Goal: Information Seeking & Learning: Learn about a topic

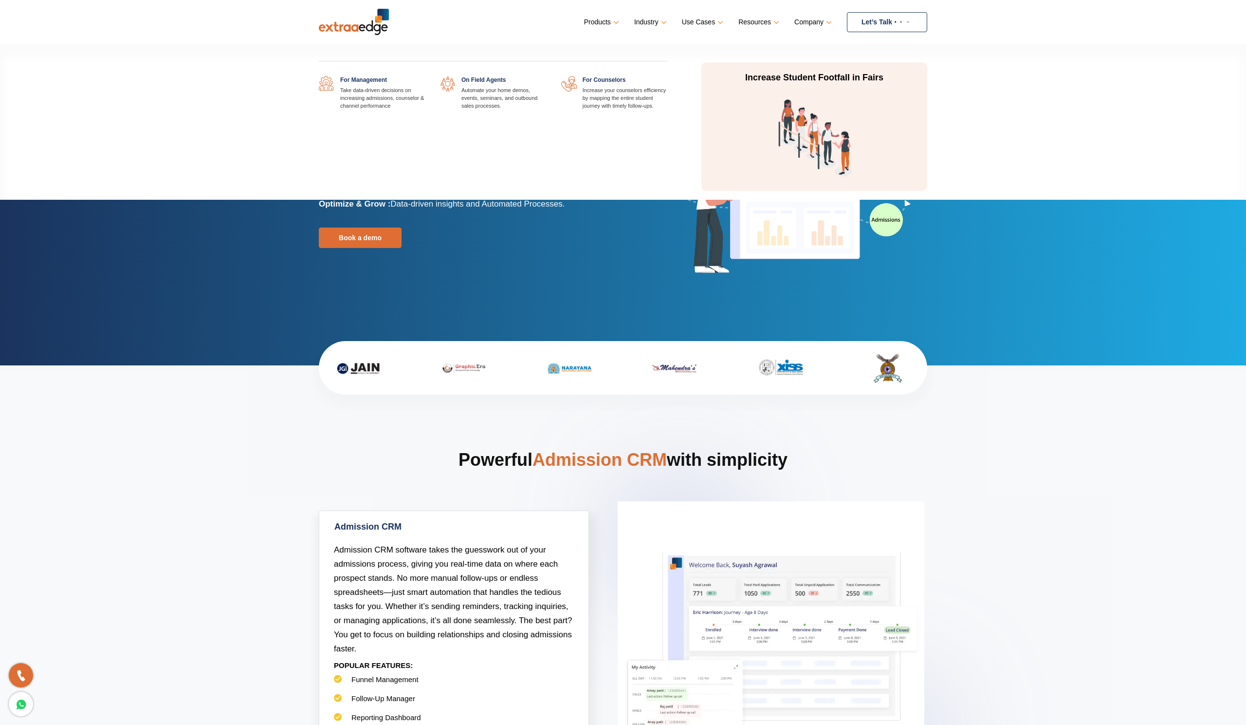
click at [426, 76] on link at bounding box center [426, 76] width 0 height 0
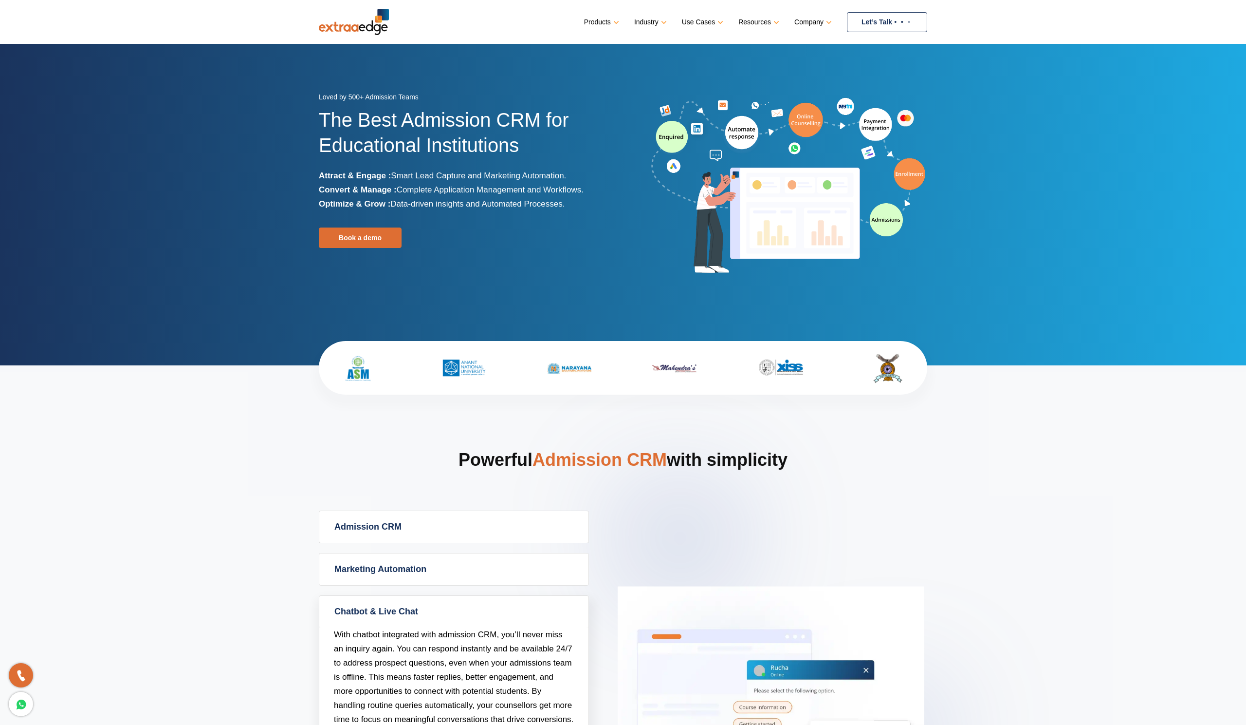
click at [799, 21] on link "Company" at bounding box center [813, 22] width 36 height 14
click at [1021, 465] on section "Powerful Admission CRM with simplicity Admission CRM Admission CRM software tak…" at bounding box center [623, 678] width 1246 height 627
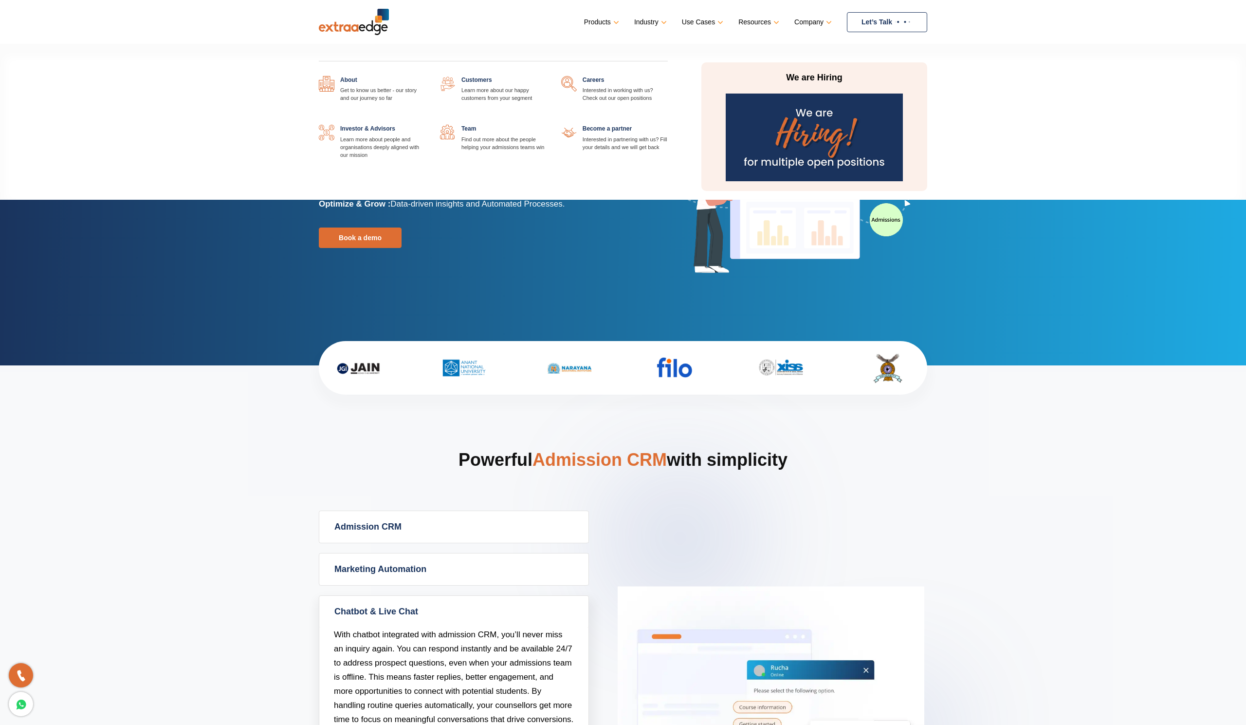
click at [426, 125] on link at bounding box center [426, 125] width 0 height 0
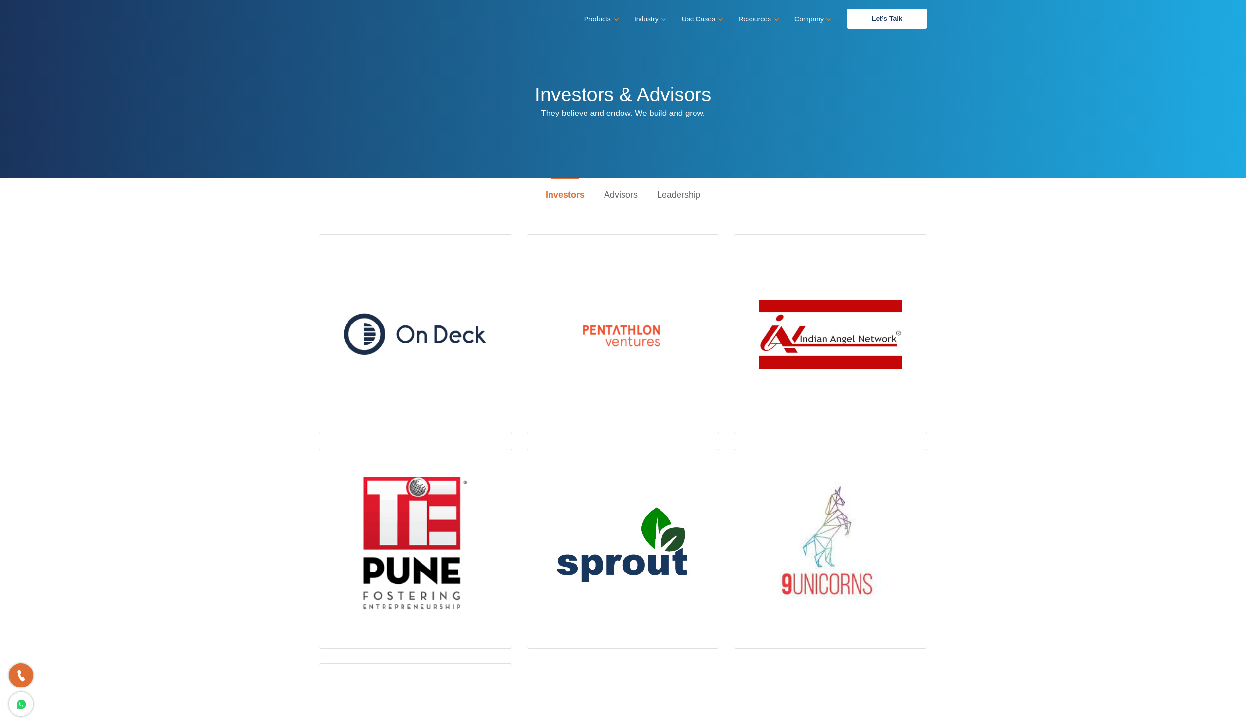
click at [617, 199] on link "Advisors" at bounding box center [621, 195] width 53 height 34
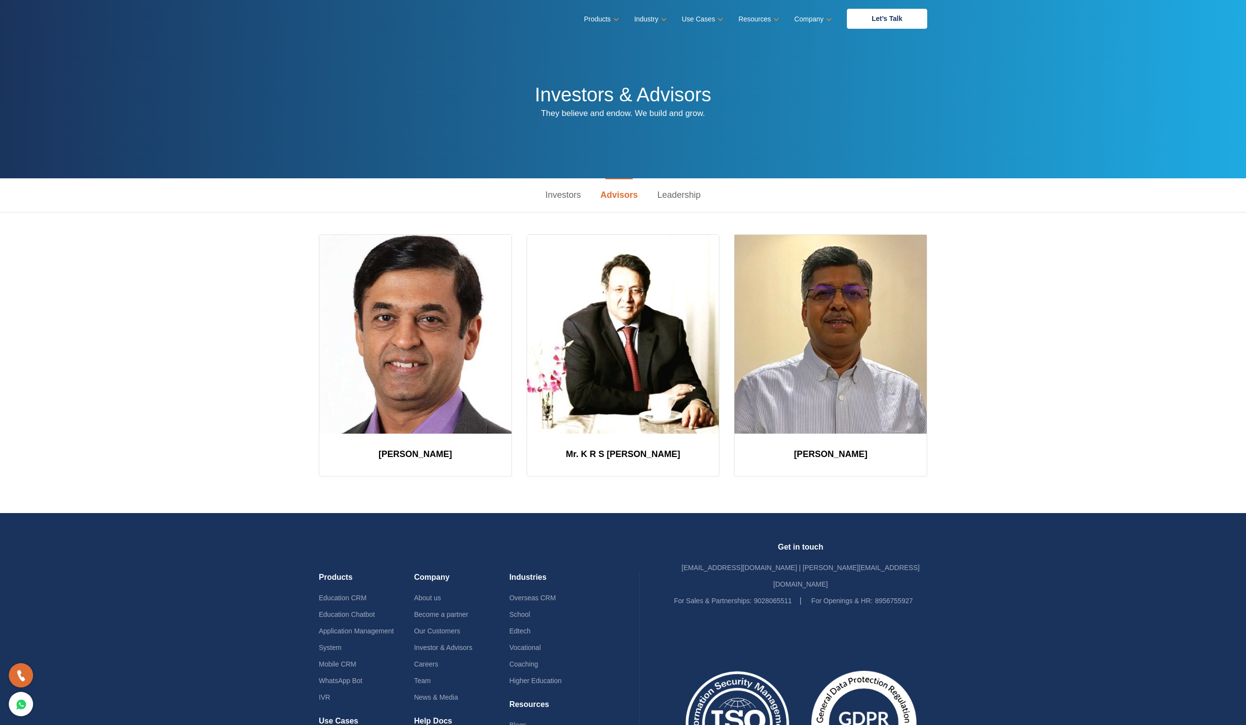
click at [678, 195] on link "Leadership" at bounding box center [679, 195] width 63 height 34
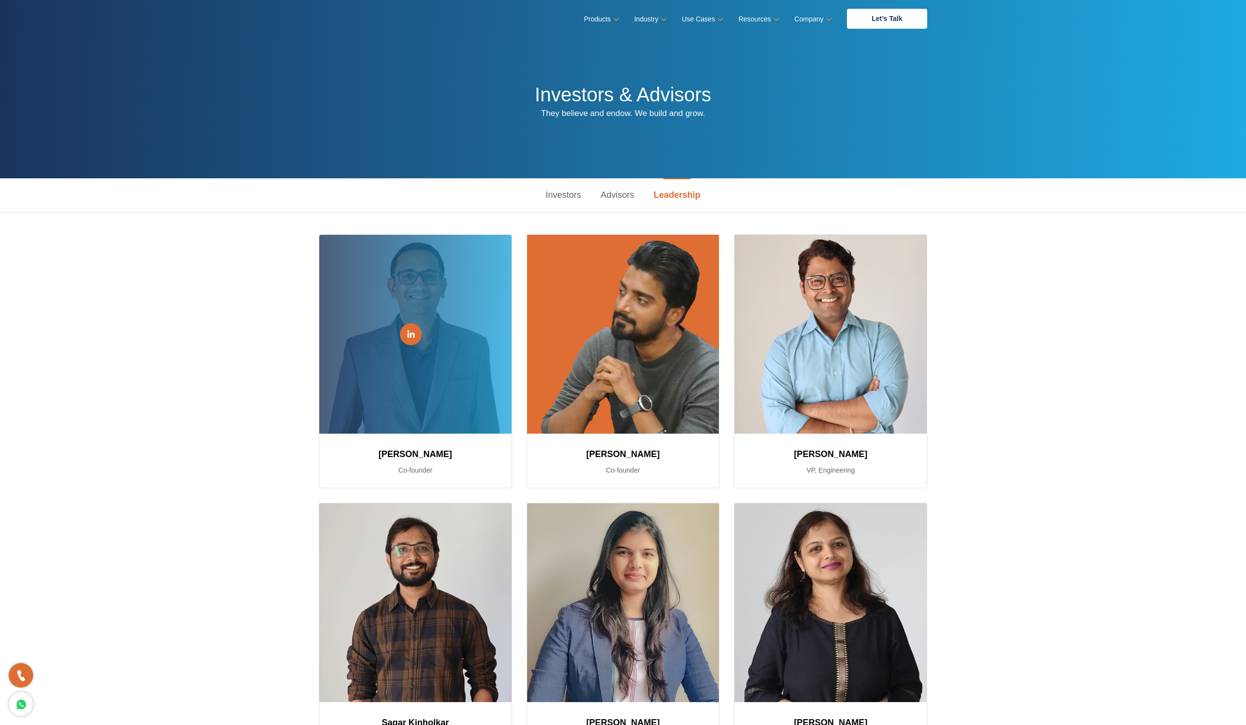
click at [409, 334] on icon at bounding box center [411, 334] width 7 height 8
